Goal: Navigation & Orientation: Find specific page/section

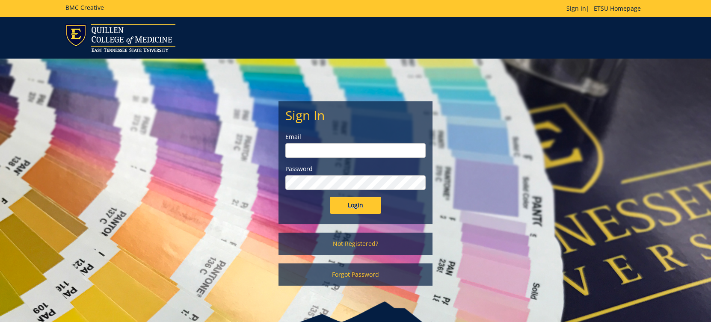
click at [320, 148] on input "email" at bounding box center [355, 150] width 140 height 15
type input "[EMAIL_ADDRESS][DOMAIN_NAME]"
click at [330, 197] on input "Login" at bounding box center [355, 205] width 51 height 17
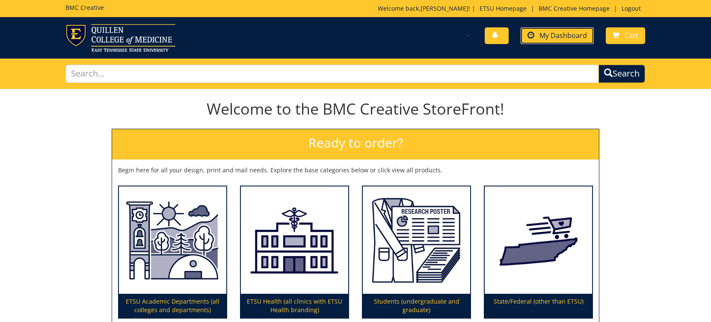
click at [548, 41] on link "My Dashboard" at bounding box center [557, 35] width 73 height 17
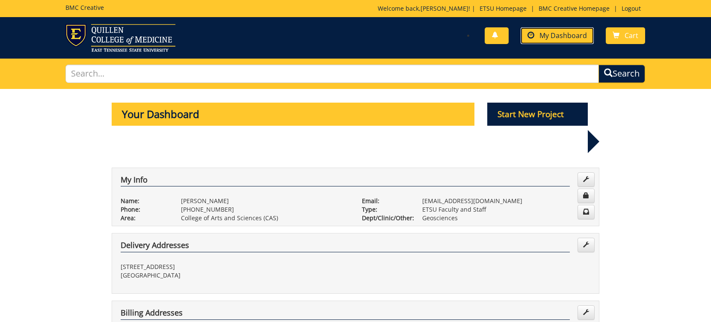
click at [554, 33] on span "My Dashboard" at bounding box center [562, 35] width 47 height 9
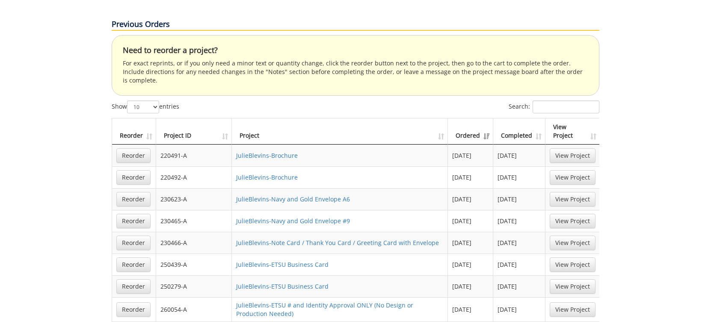
scroll to position [513, 0]
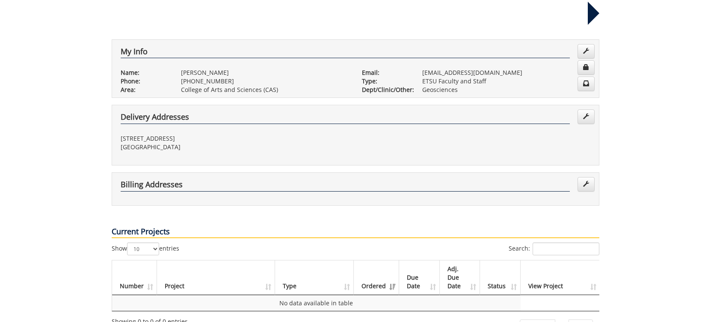
scroll to position [0, 0]
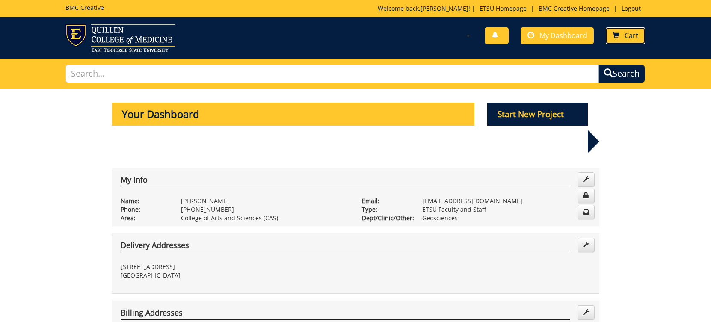
click at [620, 35] on link "Cart" at bounding box center [625, 35] width 39 height 17
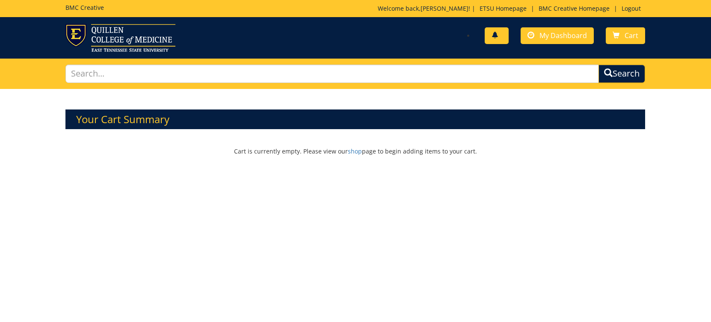
click at [498, 36] on span at bounding box center [494, 35] width 7 height 7
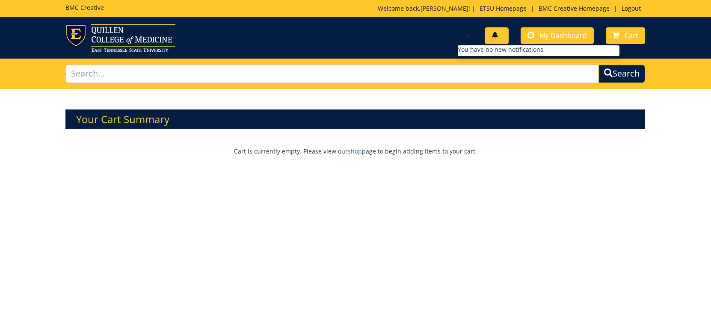
click at [498, 36] on span at bounding box center [494, 35] width 7 height 7
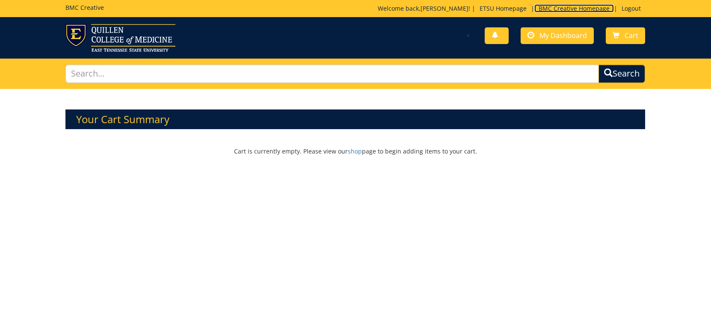
click at [554, 6] on link "BMC Creative Homepage" at bounding box center [574, 8] width 80 height 8
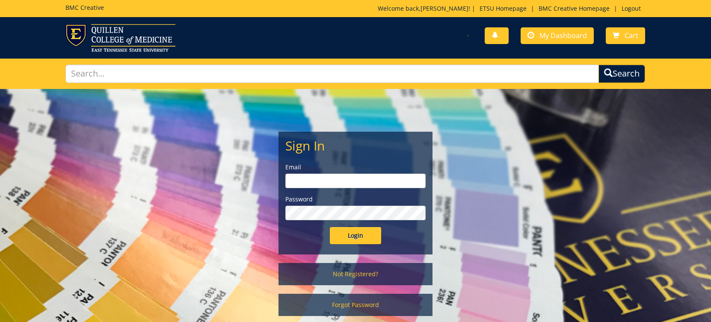
scroll to position [77, 0]
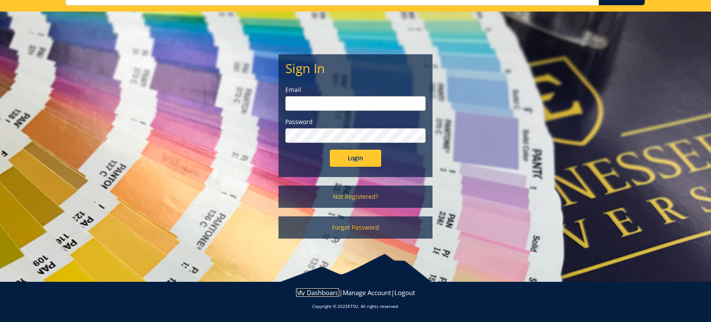
click at [316, 294] on link "My Dashboard" at bounding box center [317, 292] width 43 height 9
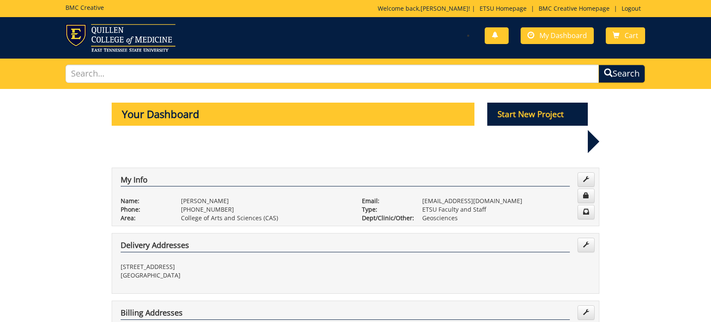
click at [390, 26] on div "You have no new notifications My Dashboard Cart" at bounding box center [503, 36] width 296 height 24
